Goal: Information Seeking & Learning: Learn about a topic

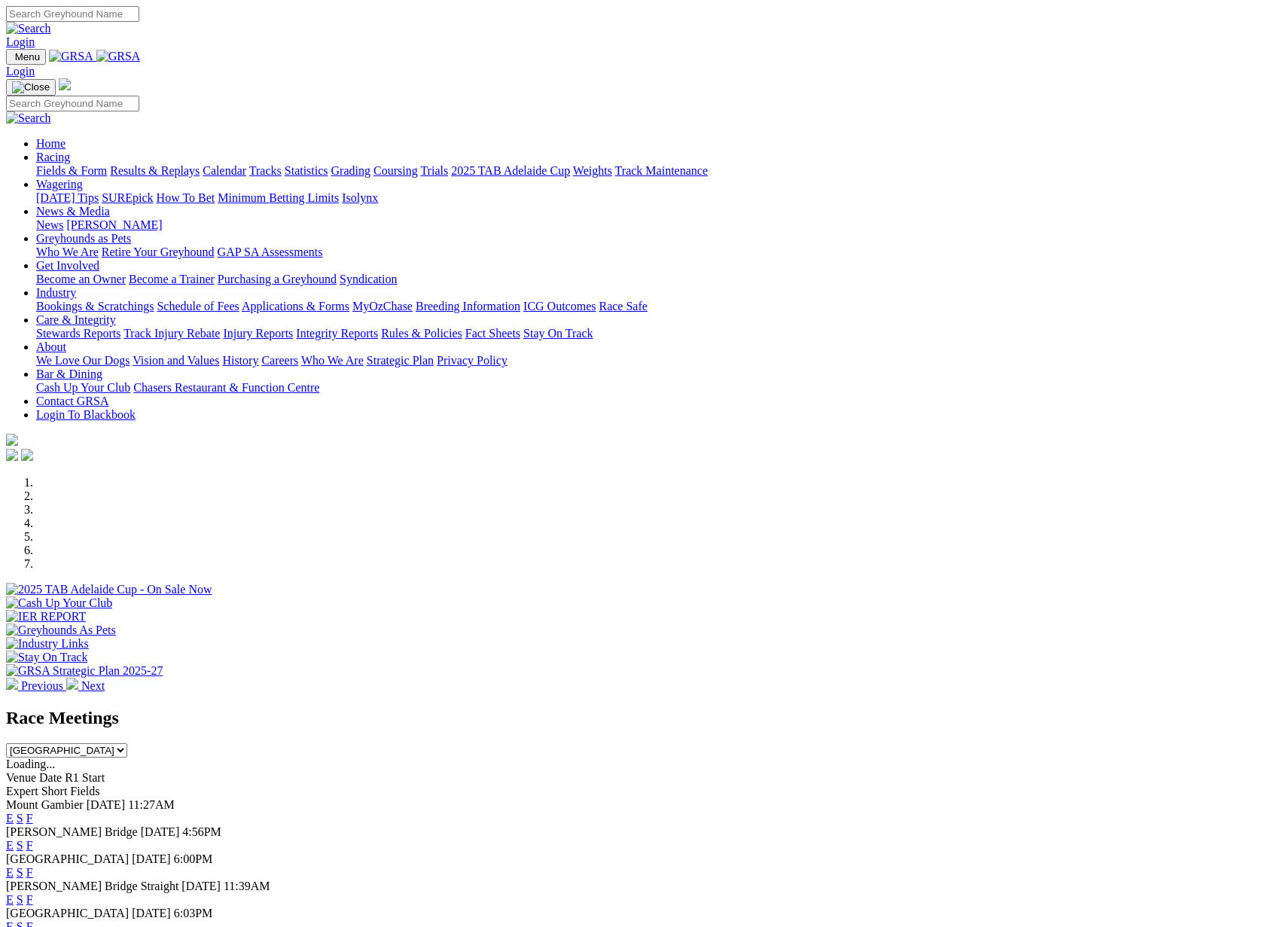
scroll to position [1, 0]
click at [70, 150] on link "Racing" at bounding box center [53, 156] width 34 height 13
click at [70, 151] on link "Racing" at bounding box center [53, 157] width 34 height 13
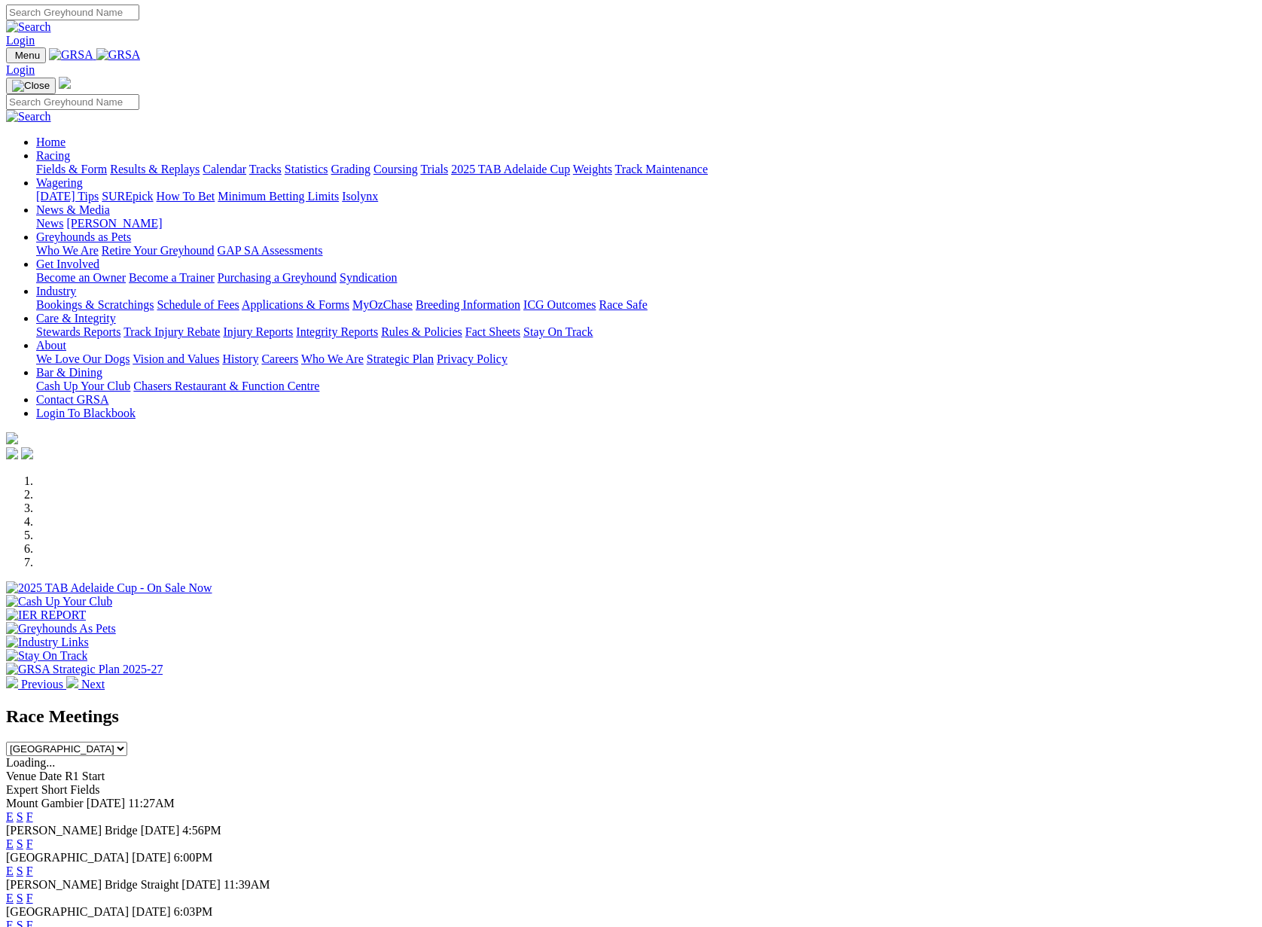
click at [200, 163] on link "Results & Replays" at bounding box center [155, 169] width 90 height 13
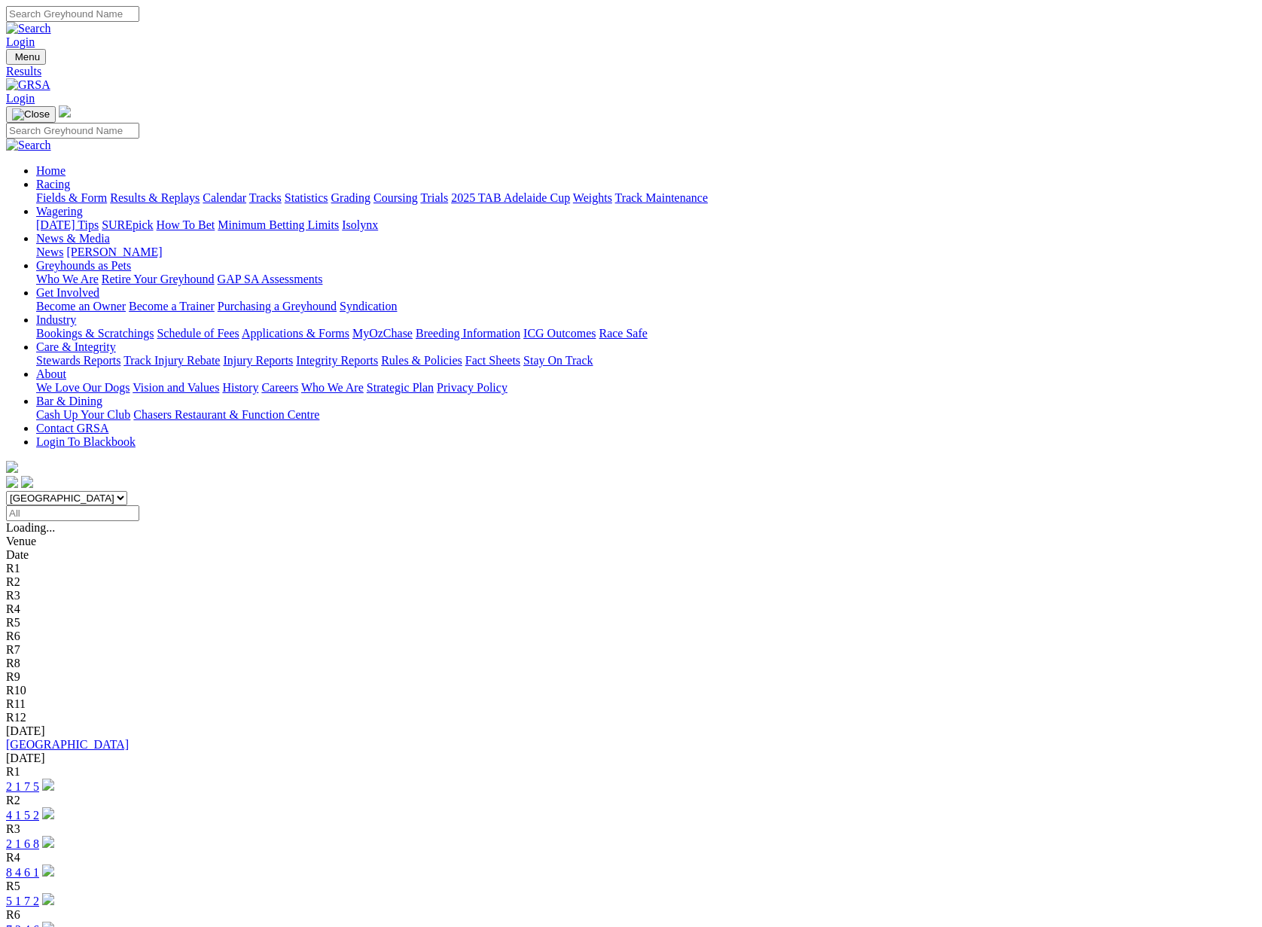
click at [129, 738] on link "[GEOGRAPHIC_DATA]" at bounding box center [67, 744] width 123 height 13
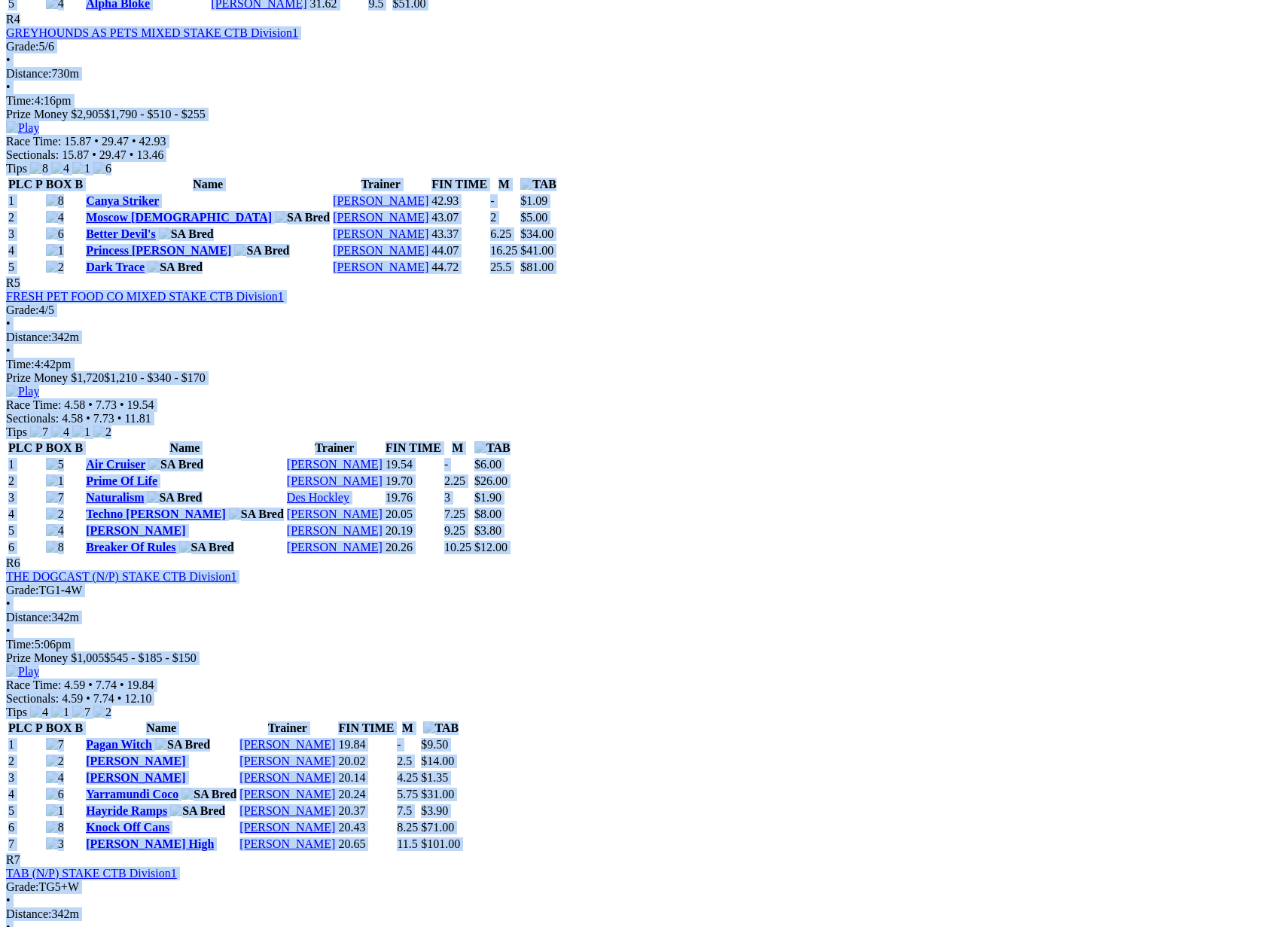
scroll to position [1550, 0]
drag, startPoint x: 151, startPoint y: 297, endPoint x: 1122, endPoint y: 604, distance: 1017.7
click at [1122, 604] on div "Weather: Overcast Angle Park Friday 22 Aug 2025 FIRST RACE: 3:21PM(ACST) Kennel…" at bounding box center [631, 580] width 1250 height 2920
copy div "Weather: Overcast Angle Park Friday 22 Aug 2025 FIRST RACE: 3:21PM(ACST) Kennel…"
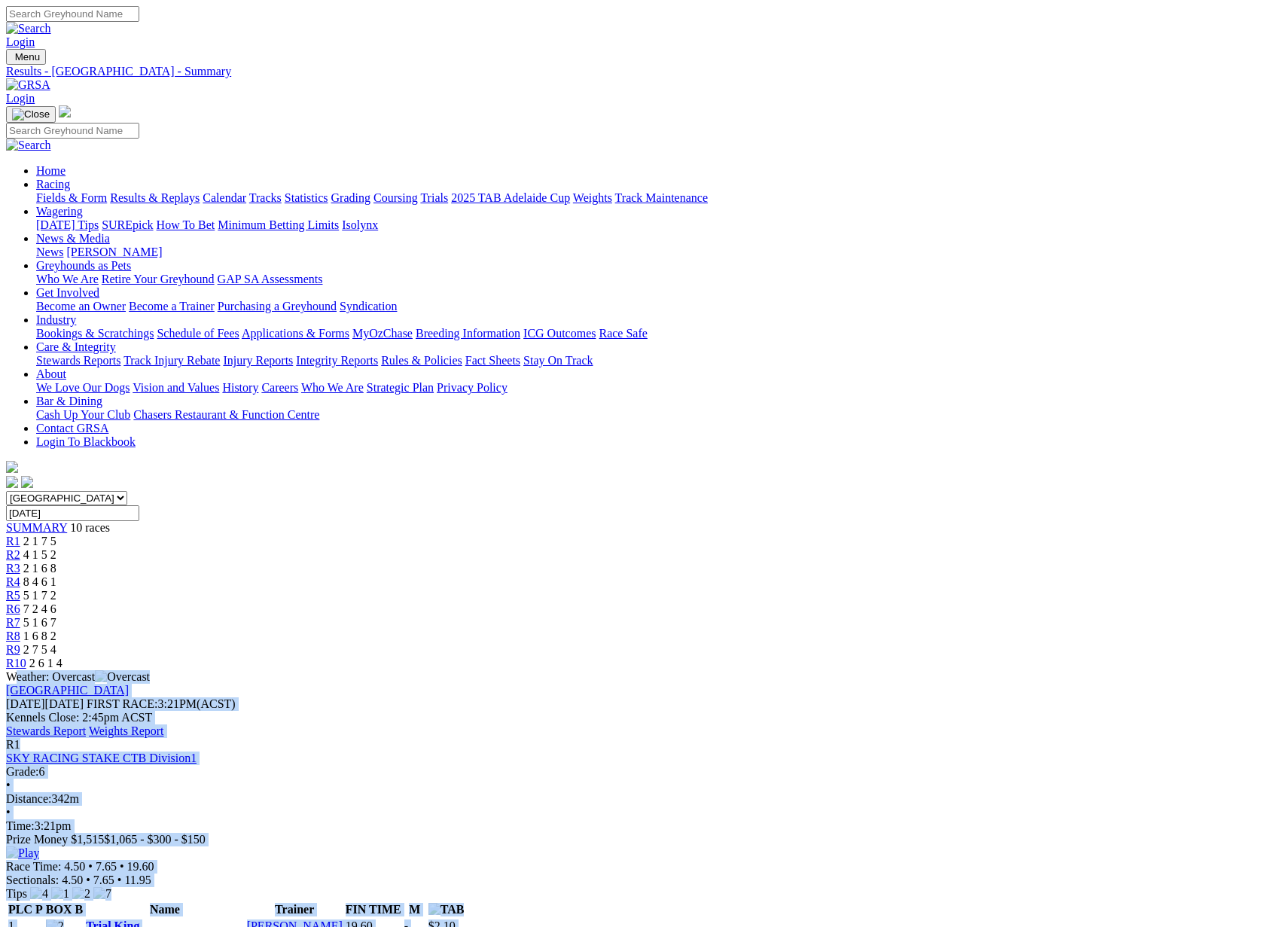
scroll to position [2, 0]
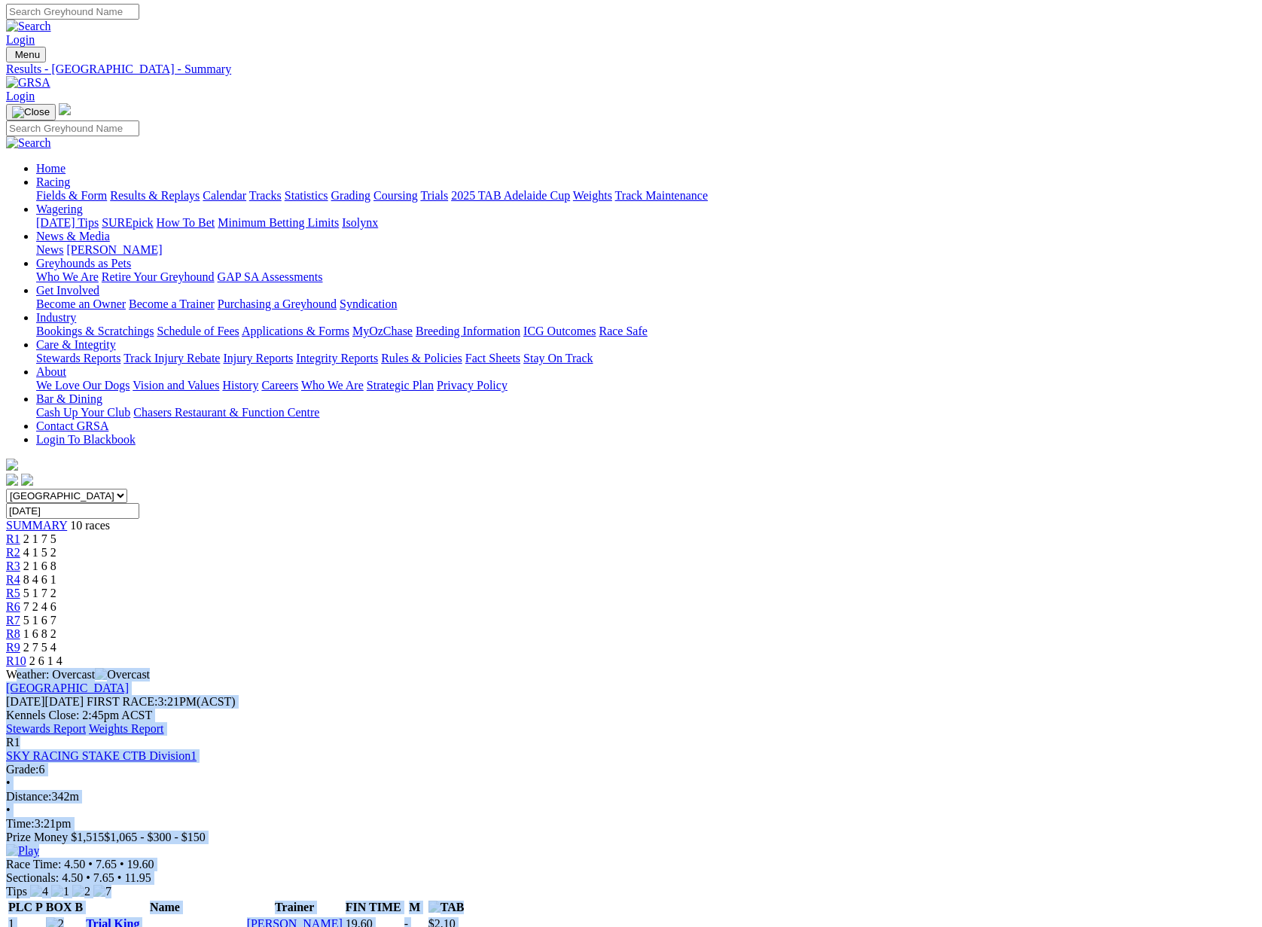
click at [507, 668] on div "Weather: Overcast" at bounding box center [631, 675] width 1250 height 14
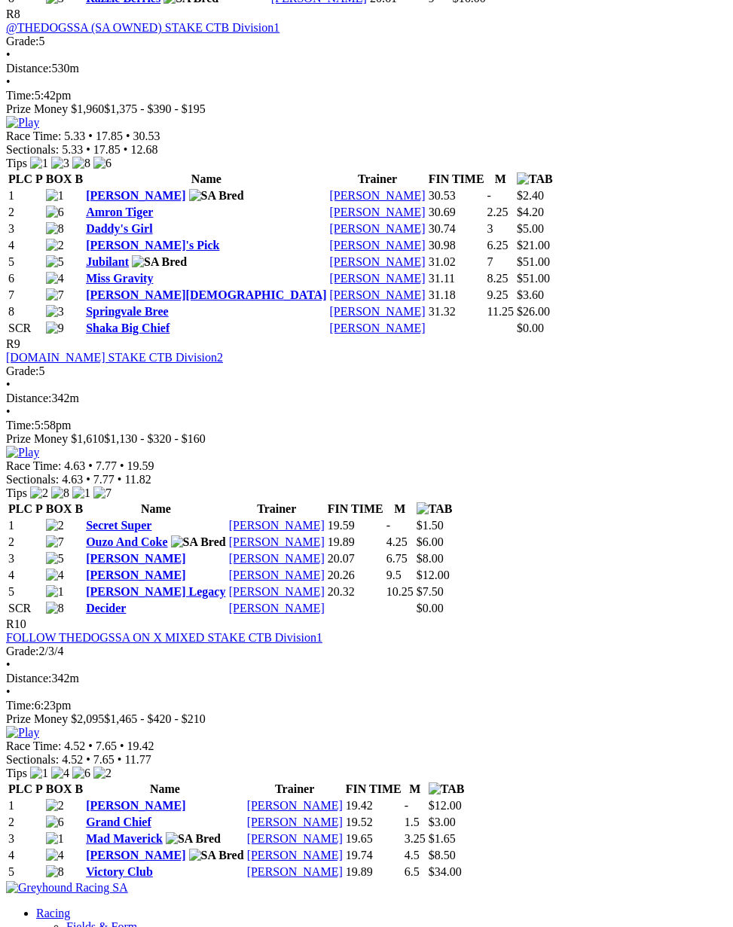
scroll to position [2710, 0]
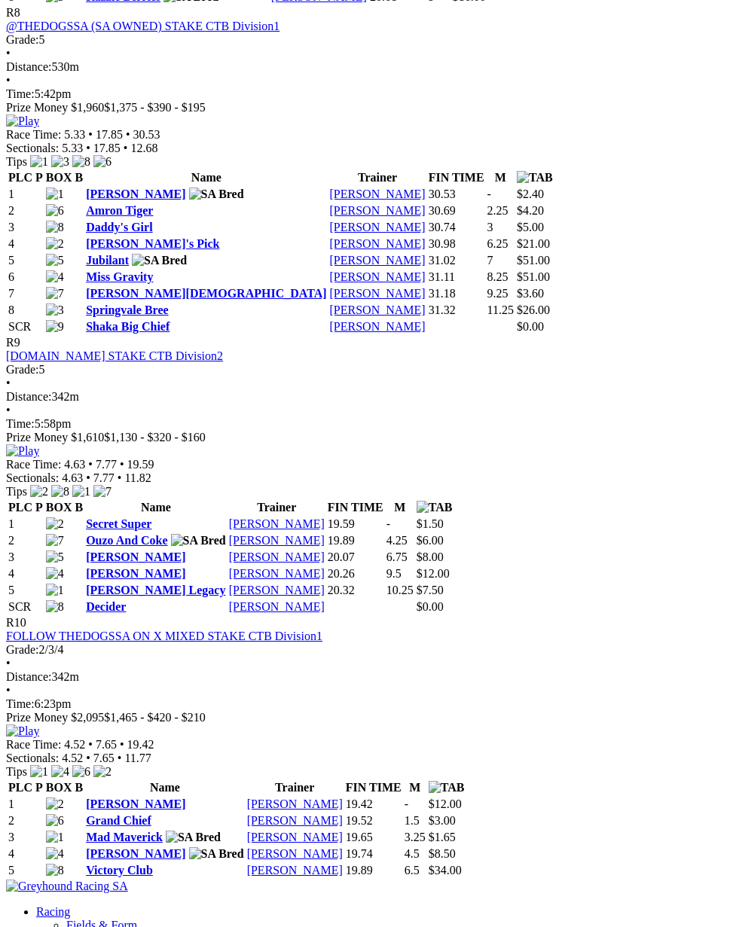
click at [130, 200] on link "[PERSON_NAME]" at bounding box center [135, 194] width 99 height 13
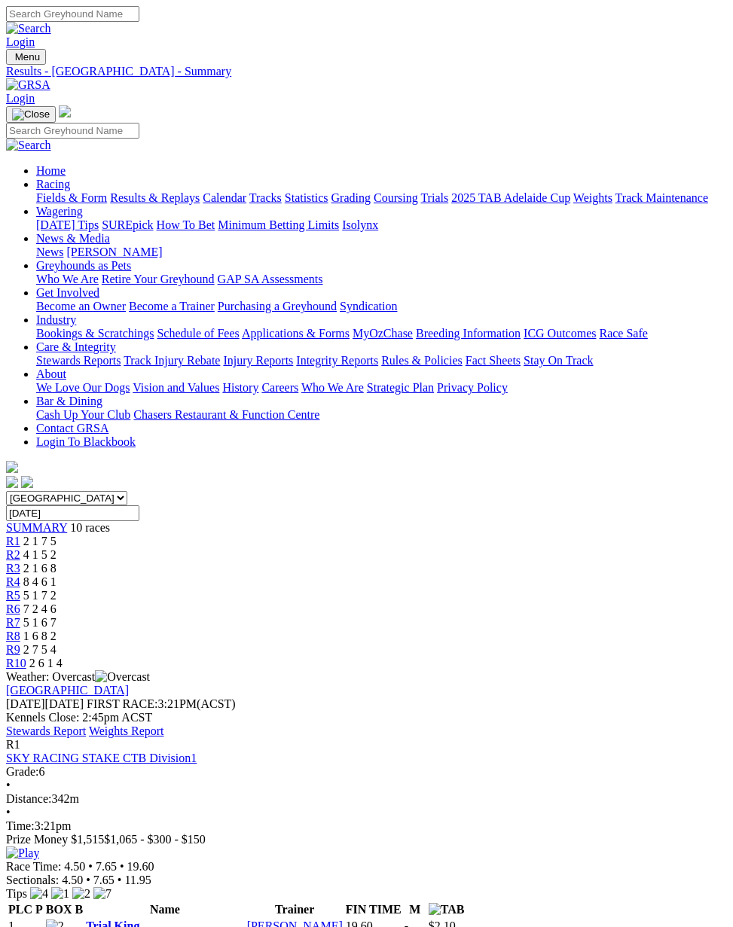
scroll to position [2710, 0]
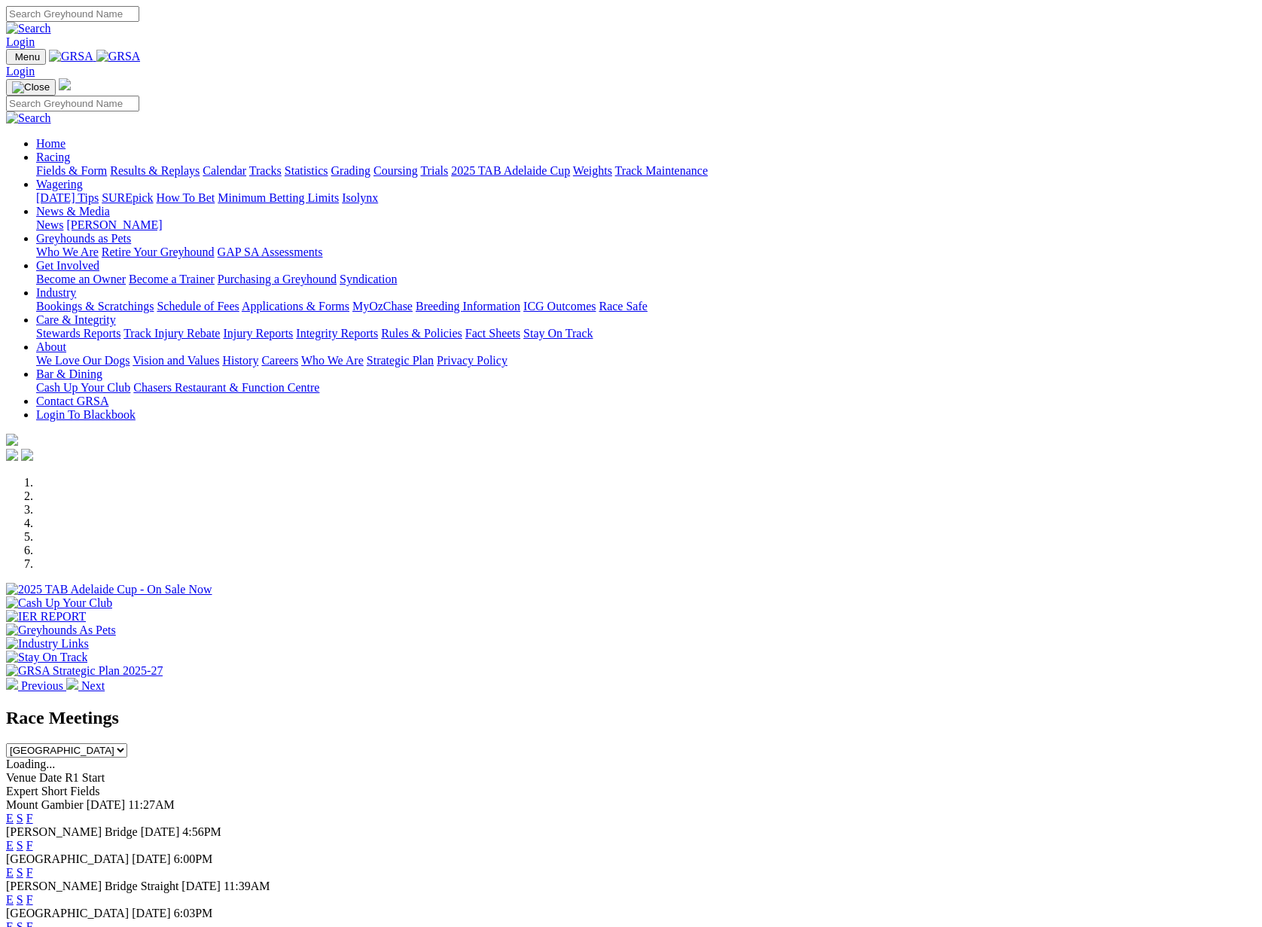
click at [70, 151] on link "Racing" at bounding box center [53, 157] width 34 height 13
click at [200, 164] on link "Results & Replays" at bounding box center [155, 170] width 90 height 13
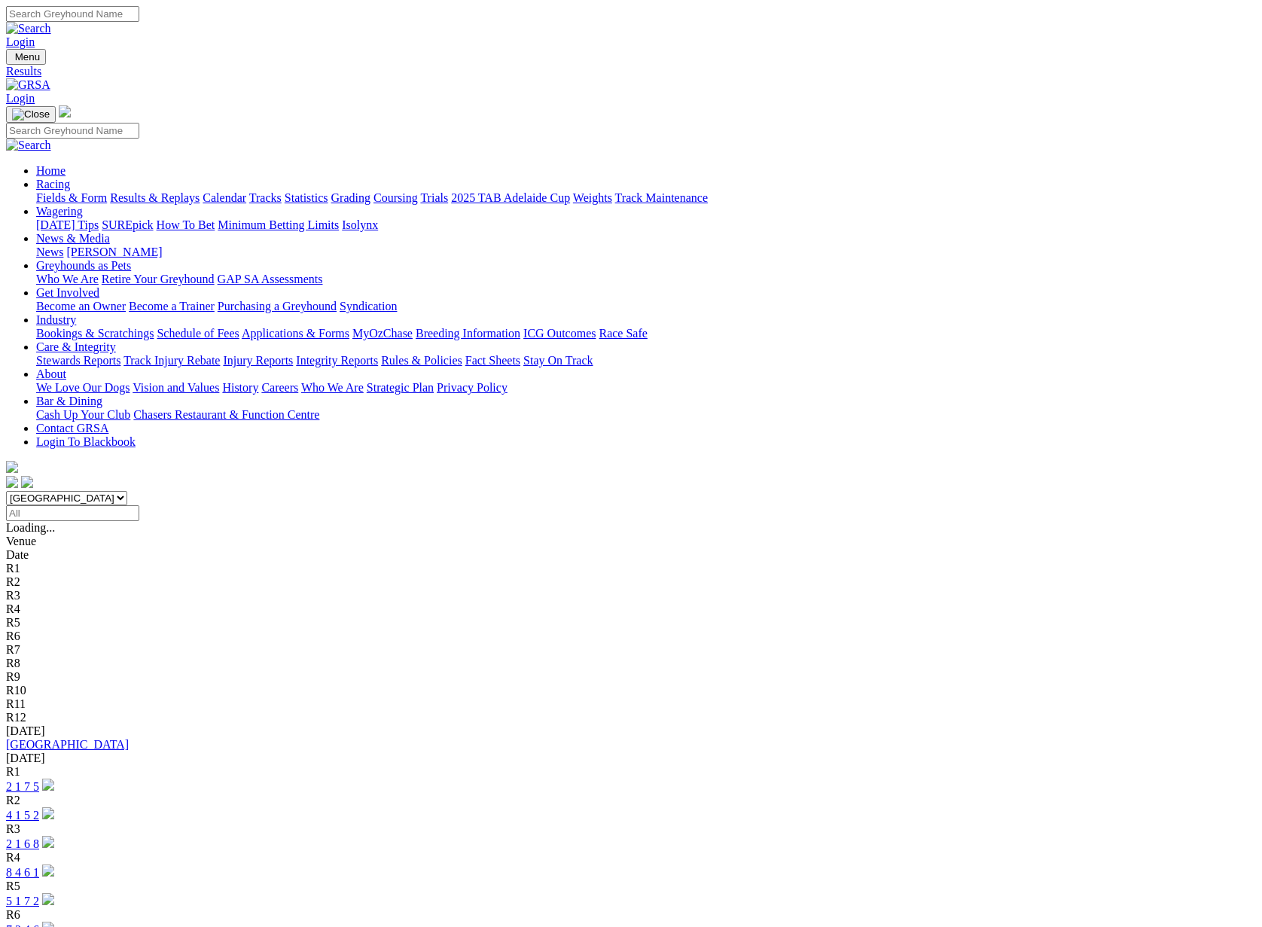
click at [177, 738] on div "[GEOGRAPHIC_DATA]" at bounding box center [631, 745] width 1250 height 14
click at [129, 738] on link "[GEOGRAPHIC_DATA]" at bounding box center [67, 744] width 123 height 13
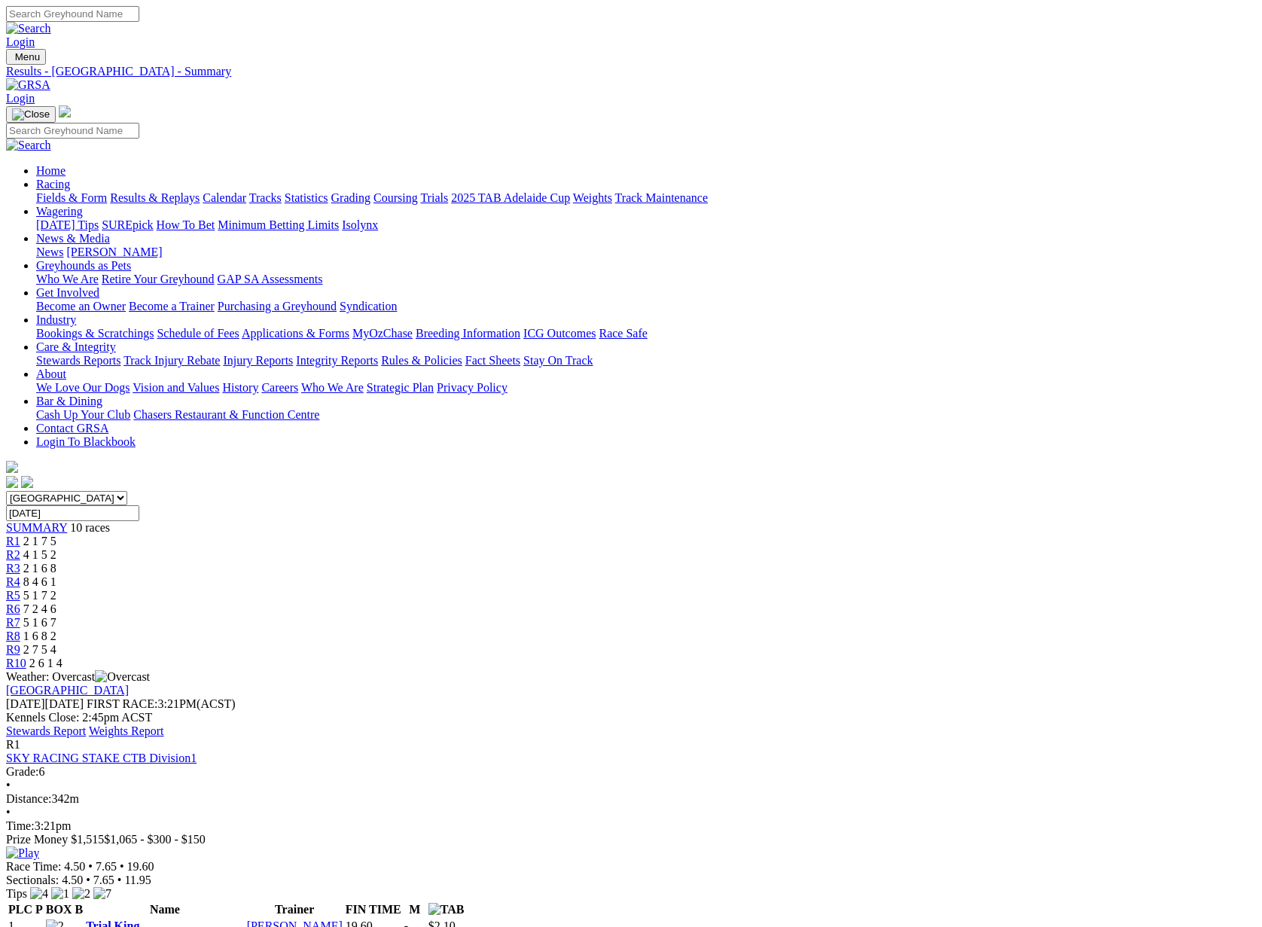
scroll to position [1, 0]
